Goal: Task Accomplishment & Management: Manage account settings

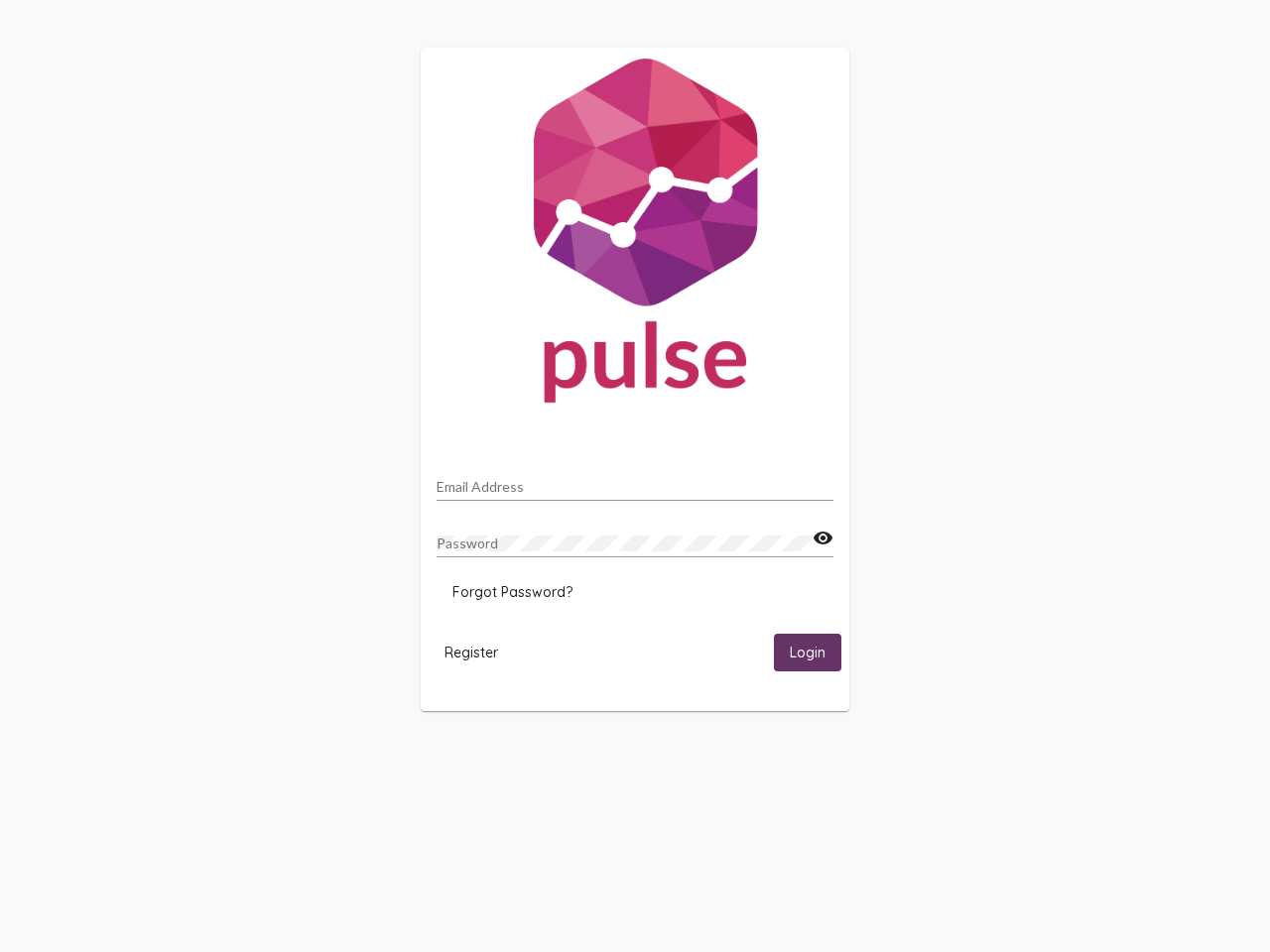
click at [635, 480] on input "Email Address" at bounding box center [634, 486] width 397 height 16
click at [822, 538] on mat-icon "visibility" at bounding box center [822, 538] width 21 height 24
click at [512, 592] on span "Forgot Password?" at bounding box center [512, 592] width 120 height 18
click at [471, 652] on html "Email Address Password visibility Forgot Password? Register Login" at bounding box center [635, 379] width 1270 height 758
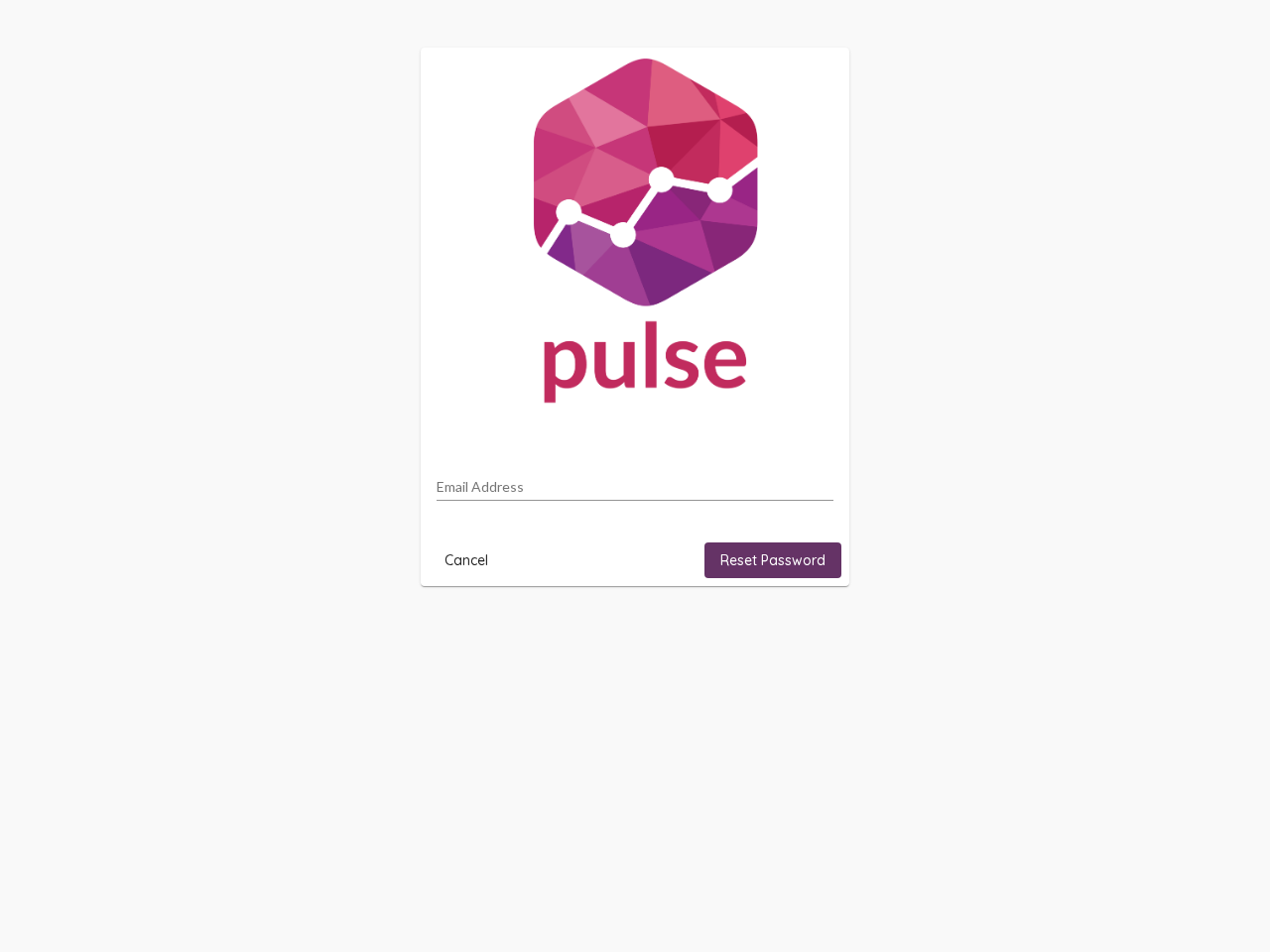
click at [807, 634] on html "Email Address Cancel Reset Password" at bounding box center [635, 316] width 1270 height 634
